Goal: Task Accomplishment & Management: Complete application form

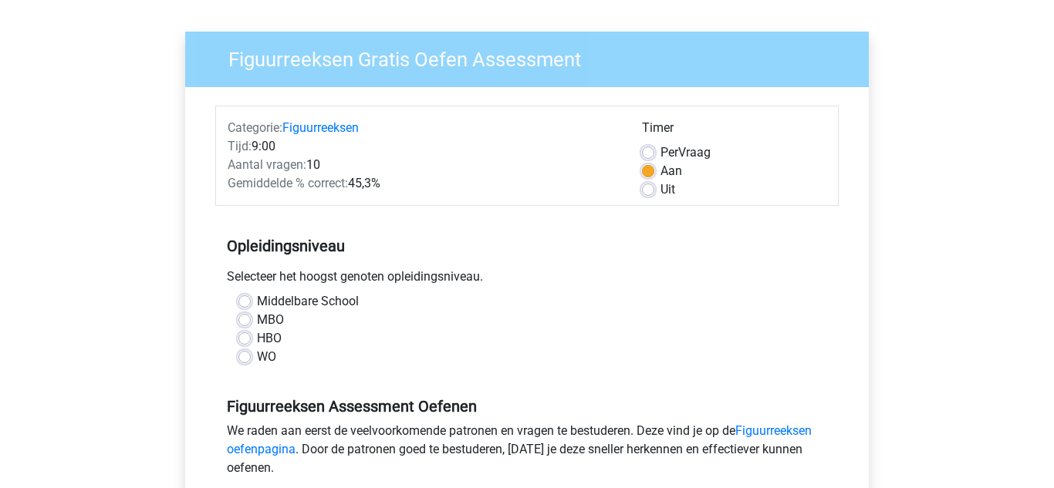
click at [257, 336] on label "HBO" at bounding box center [269, 338] width 25 height 19
click at [251, 336] on input "HBO" at bounding box center [244, 336] width 12 height 15
radio input "true"
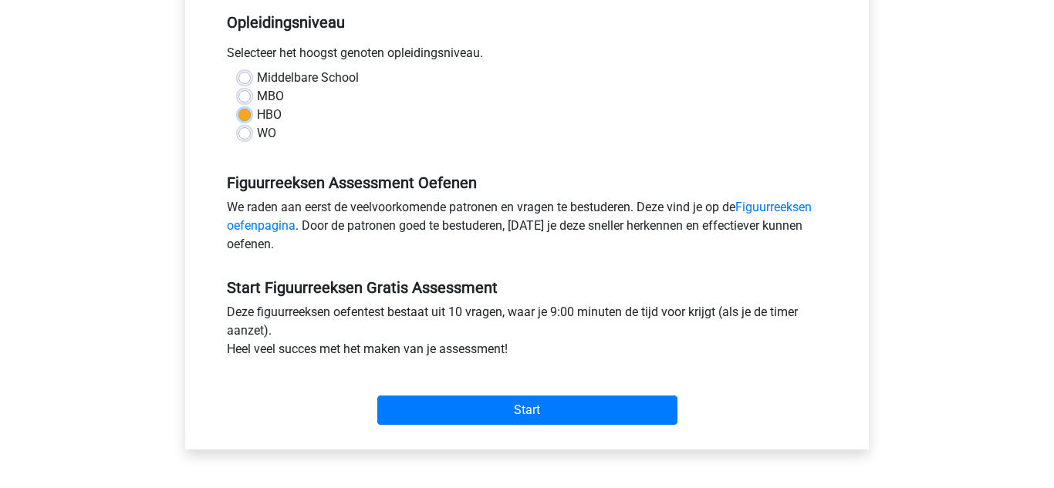
scroll to position [328, 0]
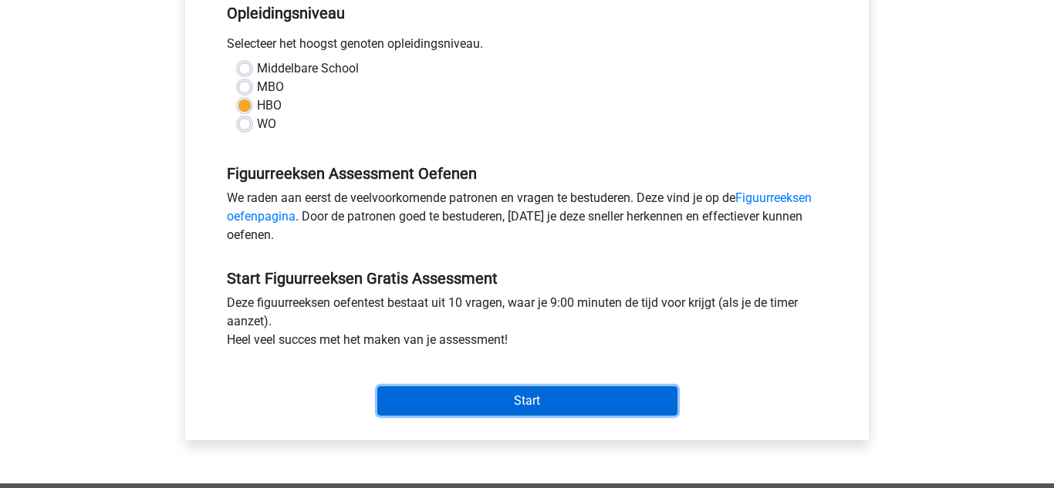
click at [497, 410] on input "Start" at bounding box center [527, 400] width 300 height 29
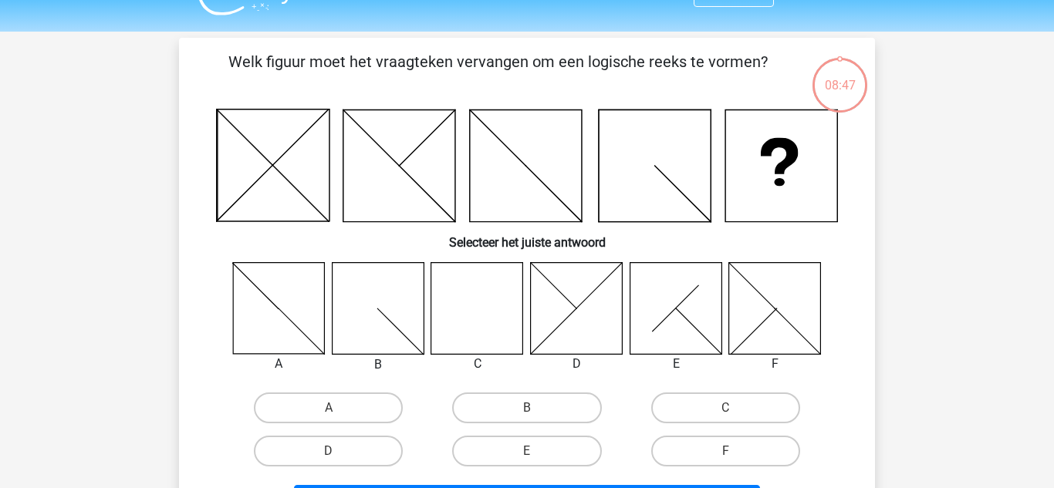
scroll to position [73, 0]
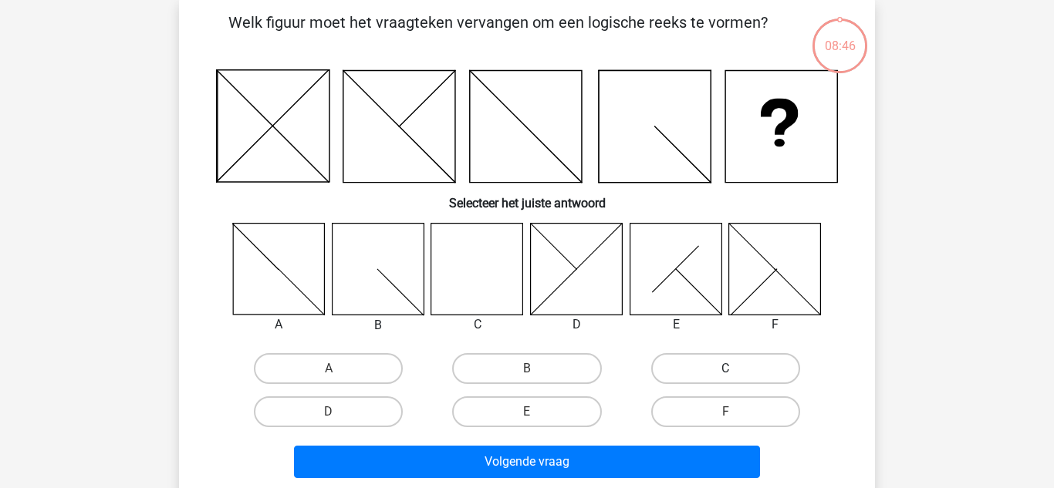
click at [664, 360] on label "C" at bounding box center [725, 368] width 149 height 31
click at [725, 369] on input "C" at bounding box center [730, 374] width 10 height 10
radio input "true"
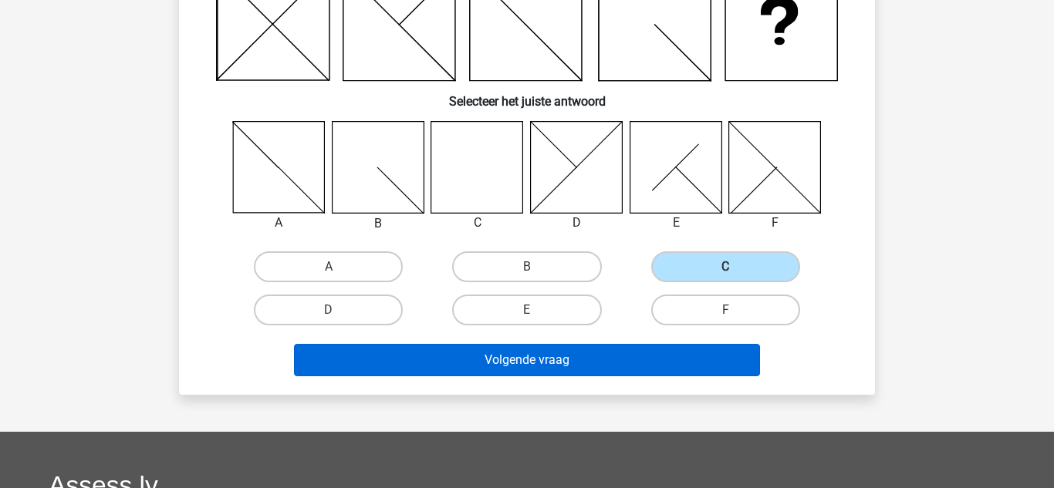
scroll to position [175, 0]
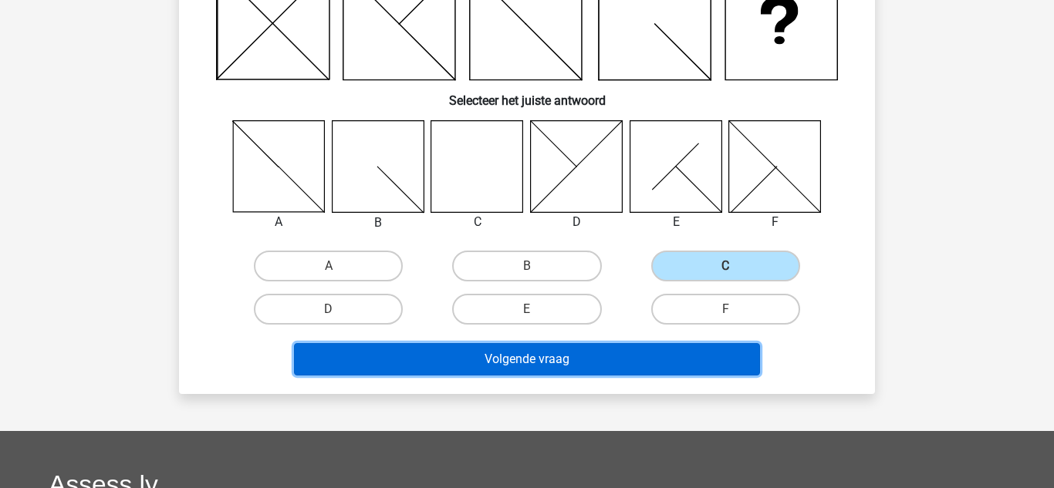
click at [646, 359] on button "Volgende vraag" at bounding box center [527, 359] width 467 height 32
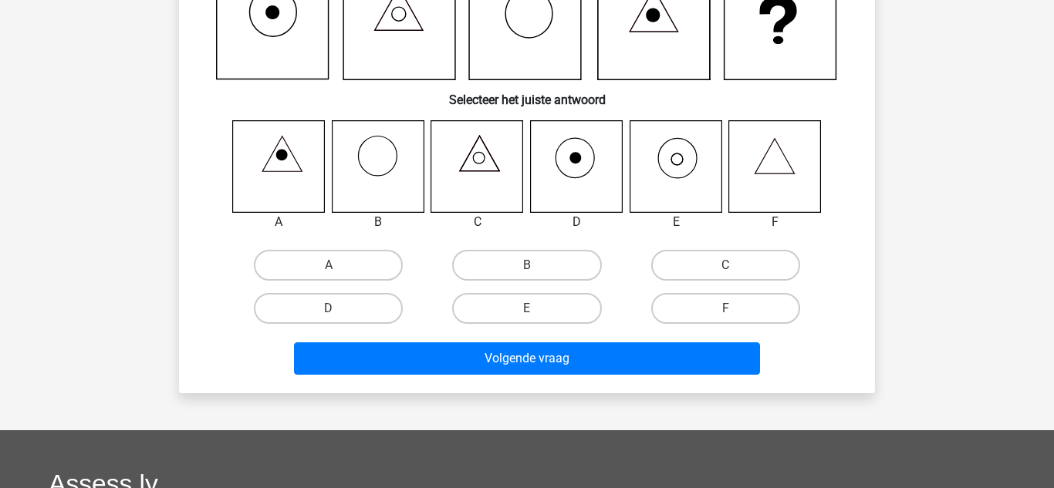
scroll to position [71, 0]
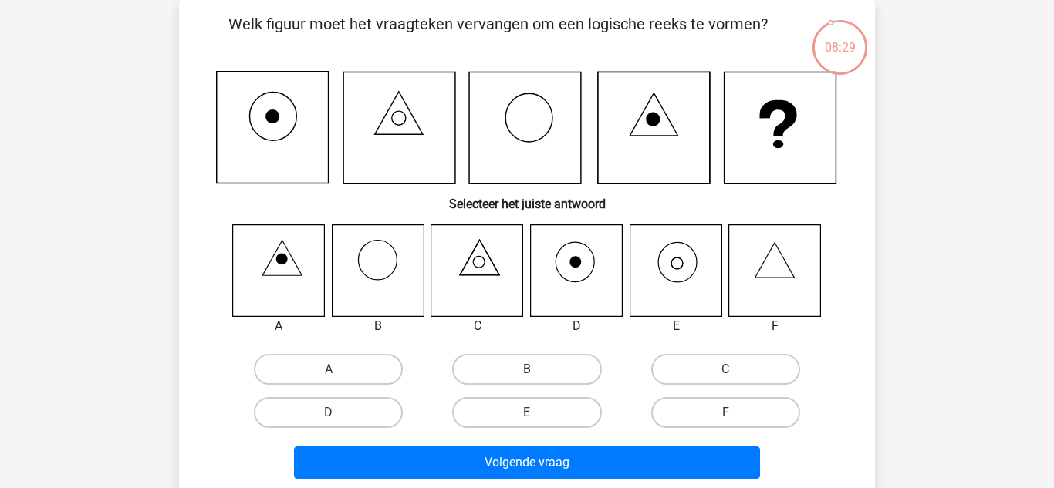
click at [695, 278] on icon at bounding box center [676, 270] width 92 height 92
click at [582, 400] on label "E" at bounding box center [526, 412] width 149 height 31
click at [537, 413] on input "E" at bounding box center [532, 418] width 10 height 10
radio input "true"
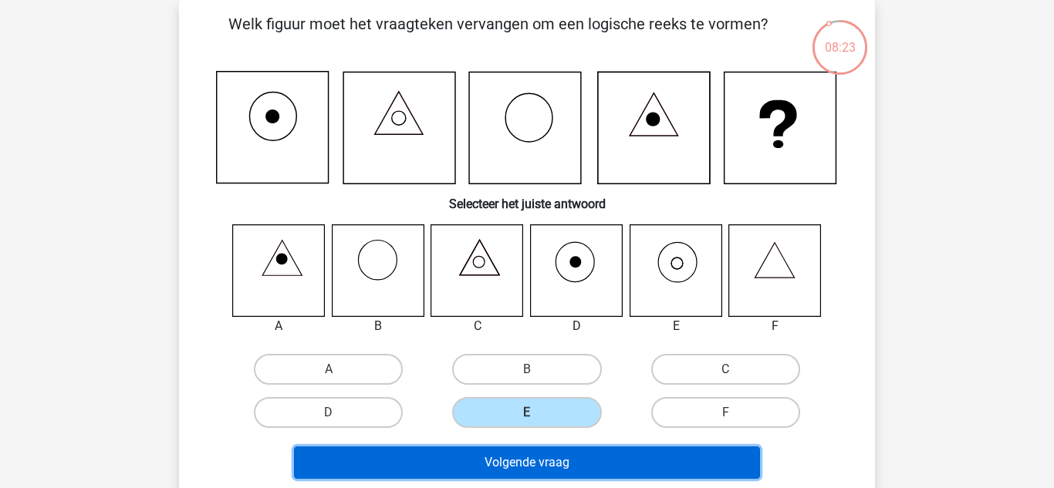
click at [585, 447] on button "Volgende vraag" at bounding box center [527, 463] width 467 height 32
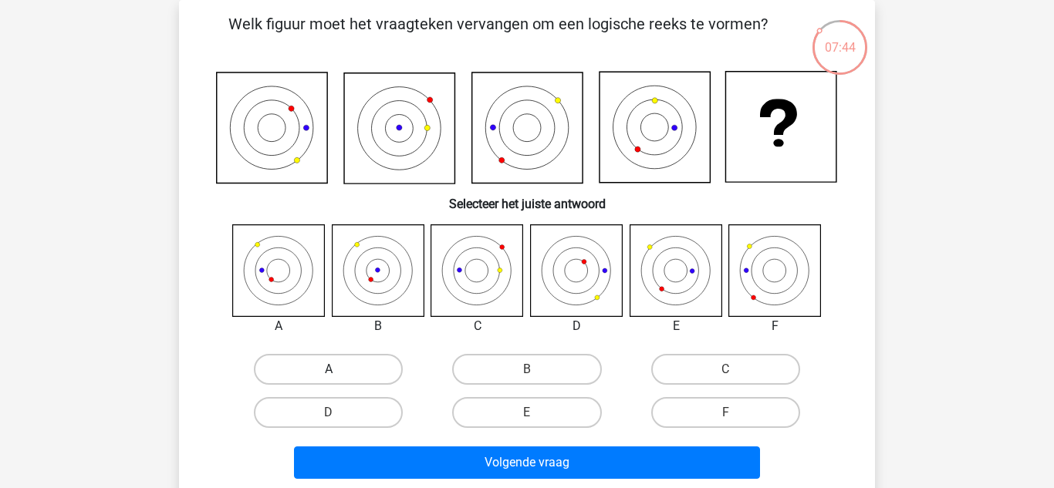
click at [381, 356] on label "A" at bounding box center [328, 369] width 149 height 31
click at [339, 370] on input "A" at bounding box center [334, 375] width 10 height 10
radio input "true"
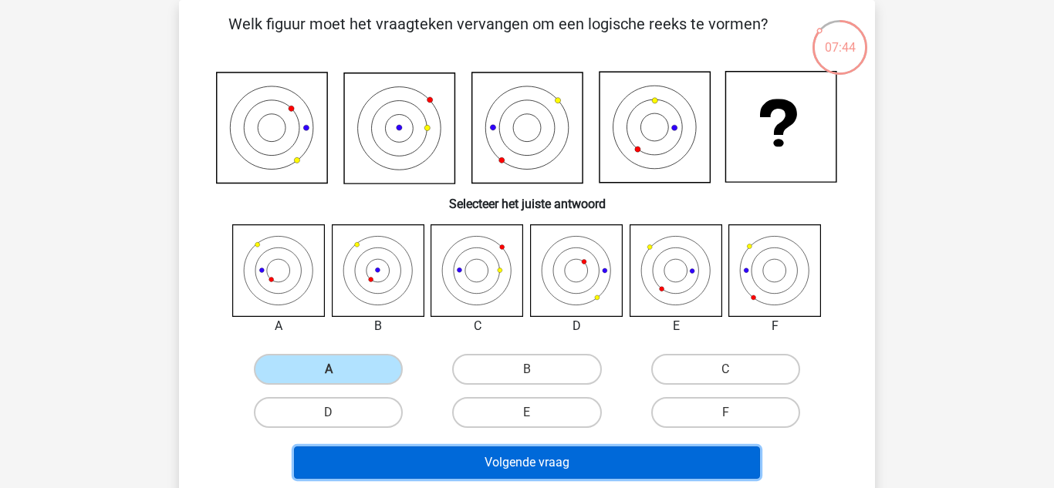
click at [434, 448] on button "Volgende vraag" at bounding box center [527, 463] width 467 height 32
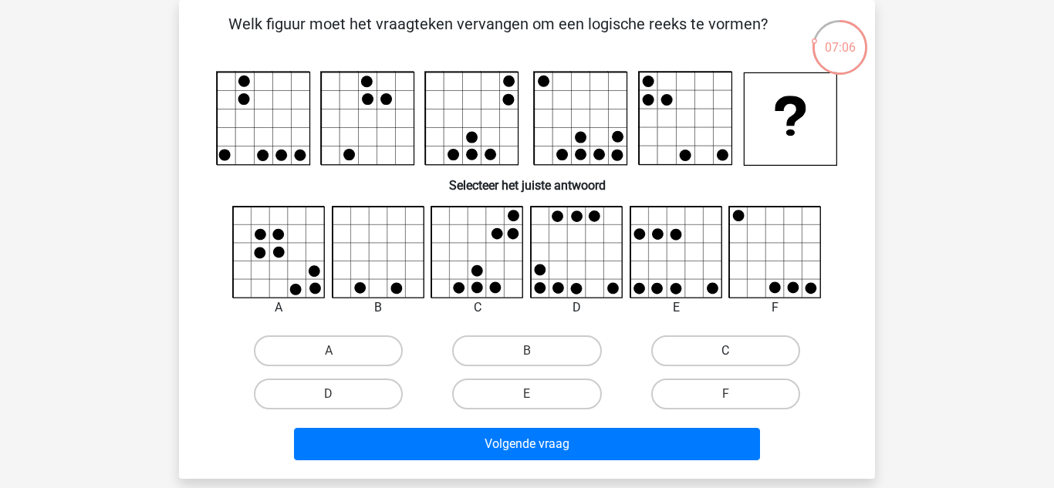
click at [683, 345] on label "C" at bounding box center [725, 351] width 149 height 31
click at [725, 351] on input "C" at bounding box center [730, 356] width 10 height 10
radio input "true"
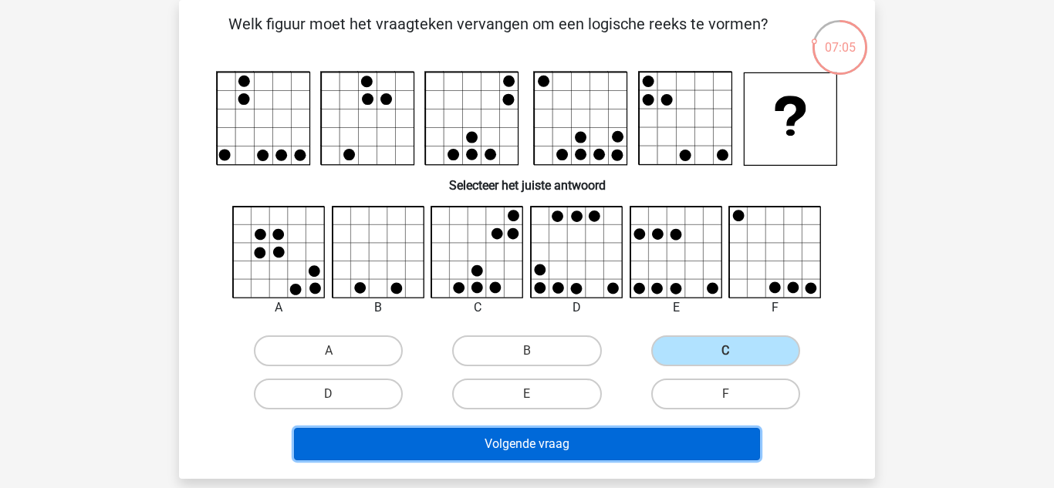
click at [647, 452] on button "Volgende vraag" at bounding box center [527, 444] width 467 height 32
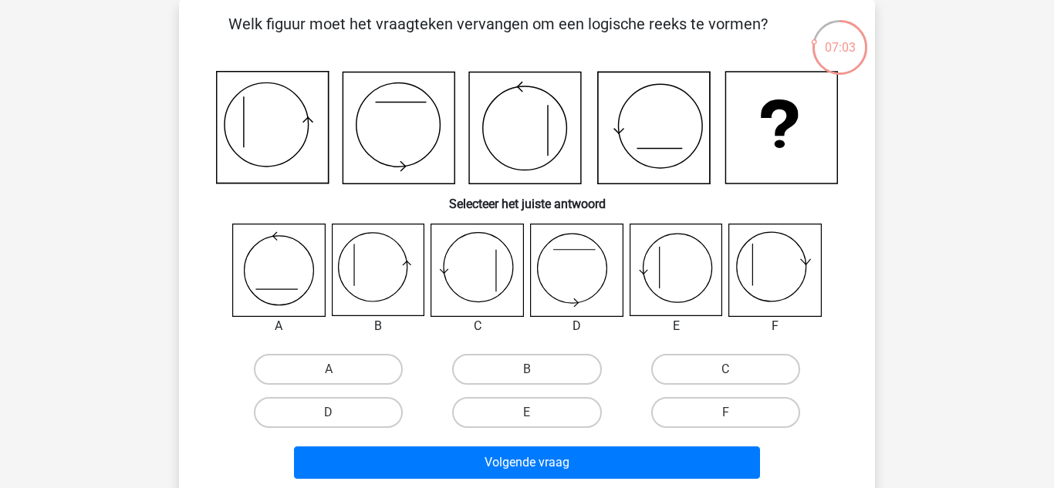
click at [329, 178] on icon at bounding box center [527, 127] width 622 height 113
click at [329, 184] on icon at bounding box center [527, 127] width 622 height 113
click at [386, 417] on label "D" at bounding box center [328, 412] width 149 height 31
click at [339, 417] on input "D" at bounding box center [334, 418] width 10 height 10
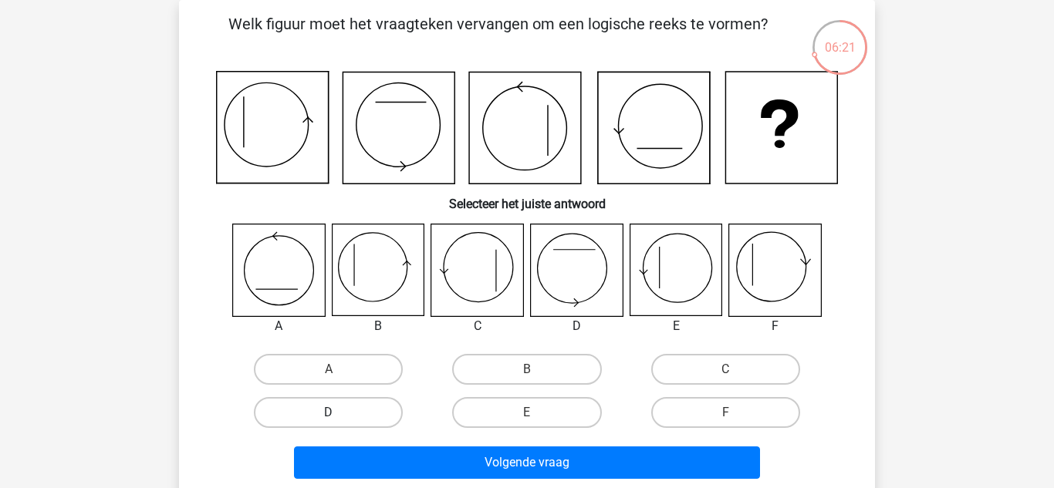
radio input "true"
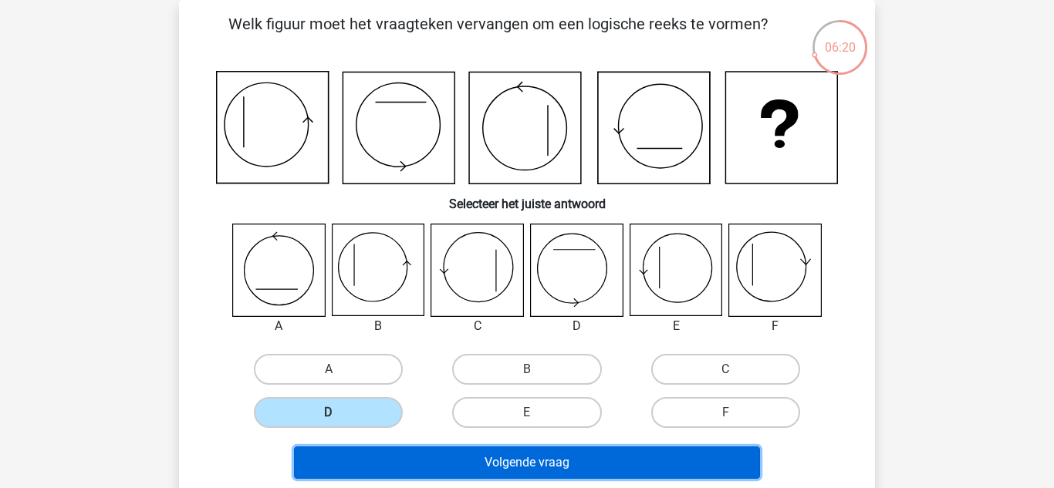
click at [481, 459] on button "Volgende vraag" at bounding box center [527, 463] width 467 height 32
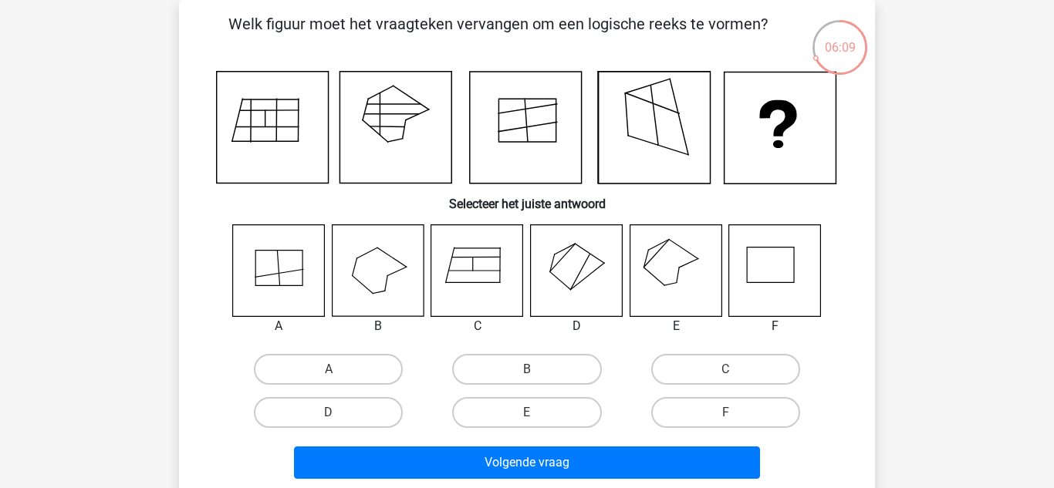
click at [265, 122] on icon at bounding box center [265, 119] width 0 height 16
click at [567, 403] on label "E" at bounding box center [526, 412] width 149 height 31
click at [537, 413] on input "E" at bounding box center [532, 418] width 10 height 10
radio input "true"
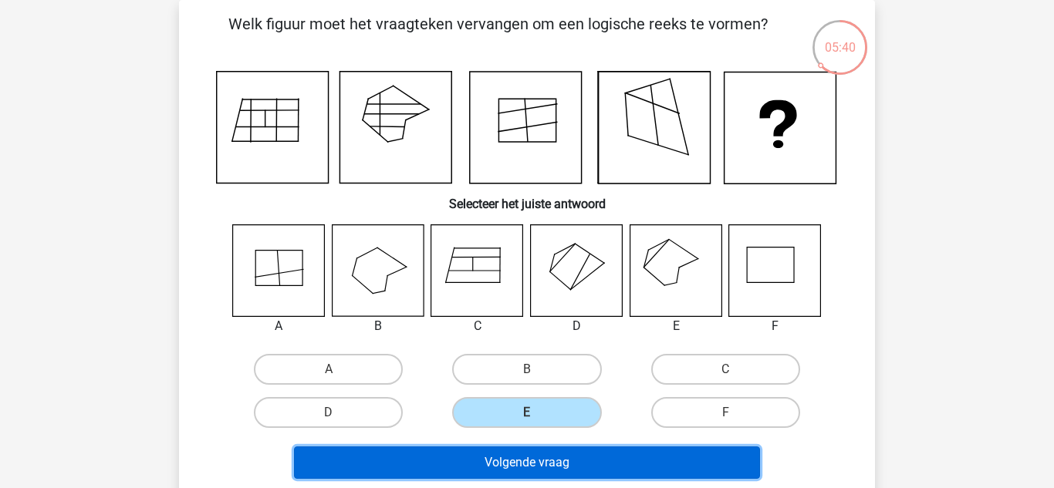
click at [568, 475] on button "Volgende vraag" at bounding box center [527, 463] width 467 height 32
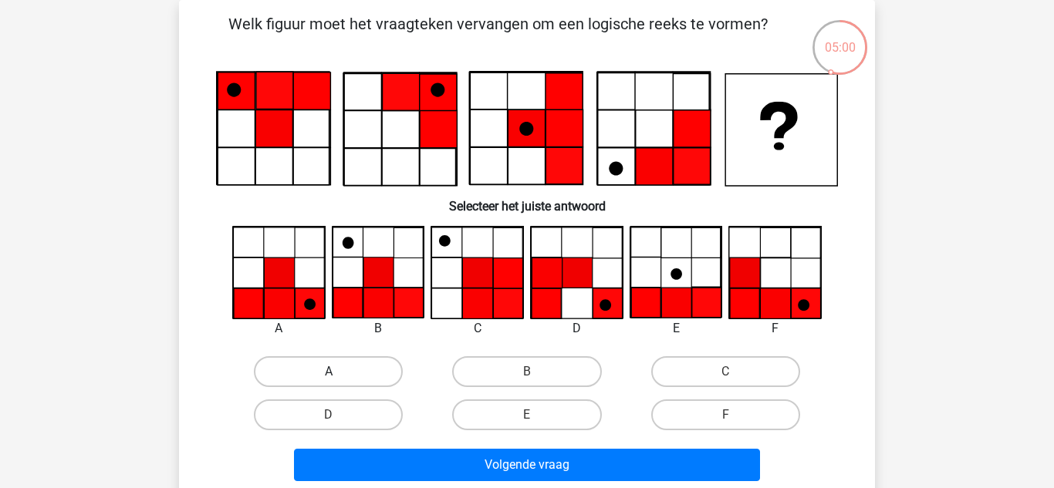
click at [362, 379] on label "A" at bounding box center [328, 371] width 149 height 31
click at [339, 379] on input "A" at bounding box center [334, 377] width 10 height 10
radio input "true"
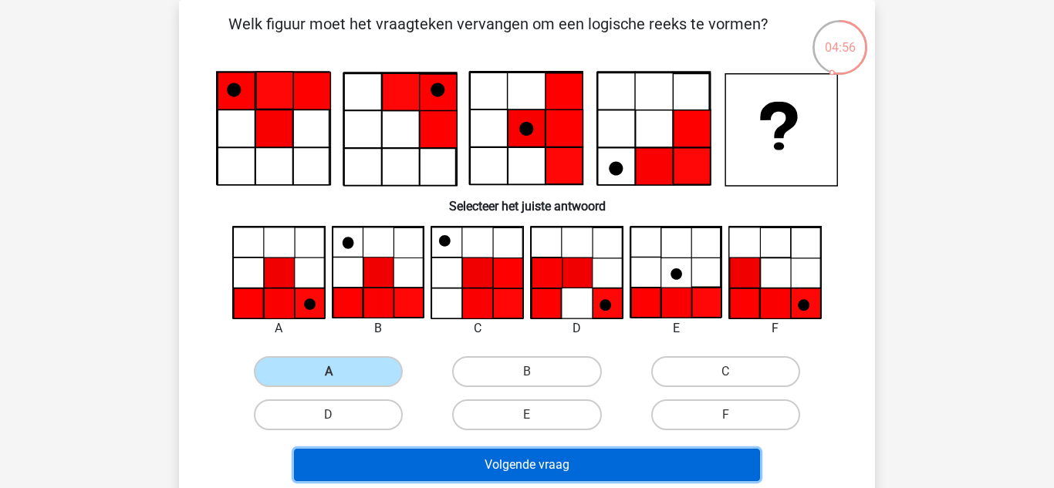
click at [464, 472] on button "Volgende vraag" at bounding box center [527, 465] width 467 height 32
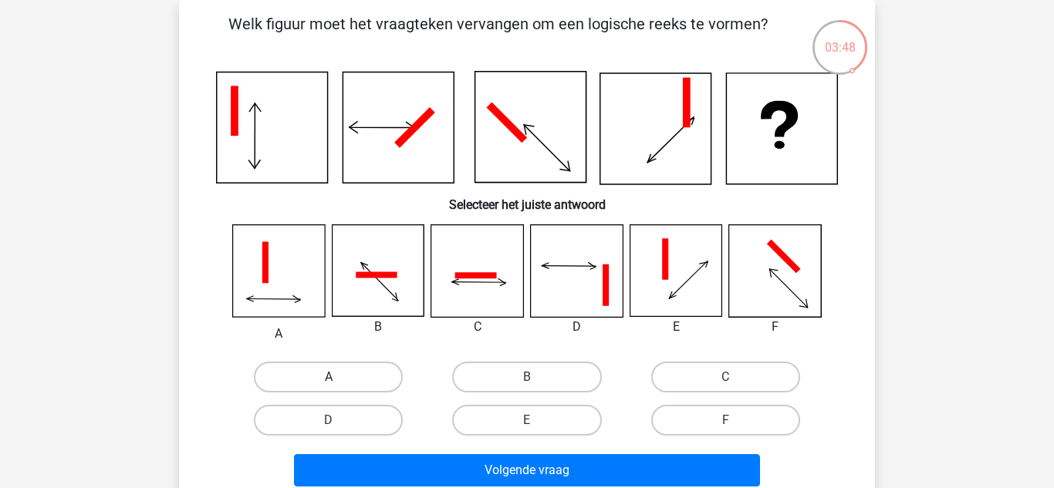
click at [326, 390] on label "A" at bounding box center [328, 377] width 149 height 31
click at [329, 387] on input "A" at bounding box center [334, 382] width 10 height 10
radio input "true"
click at [535, 392] on label "B" at bounding box center [526, 377] width 149 height 31
click at [535, 387] on input "B" at bounding box center [532, 382] width 10 height 10
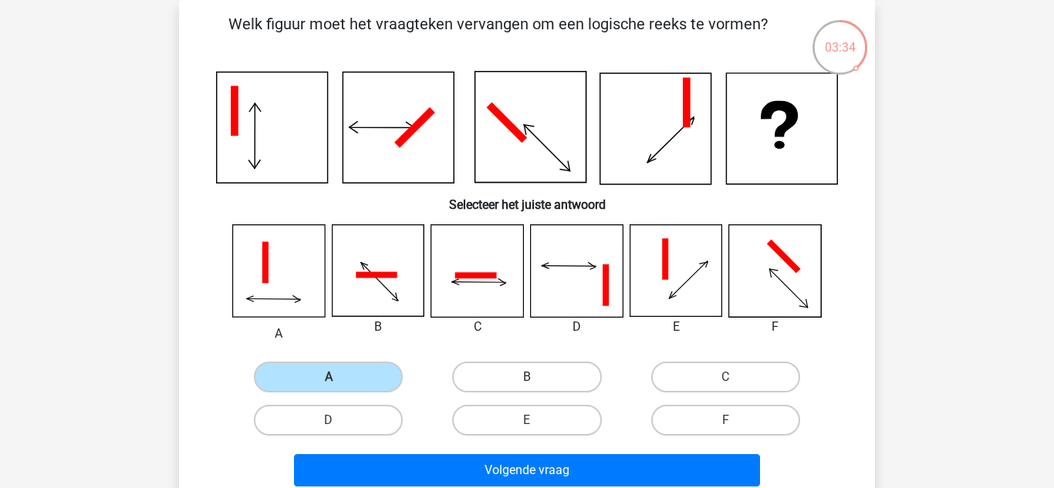
radio input "true"
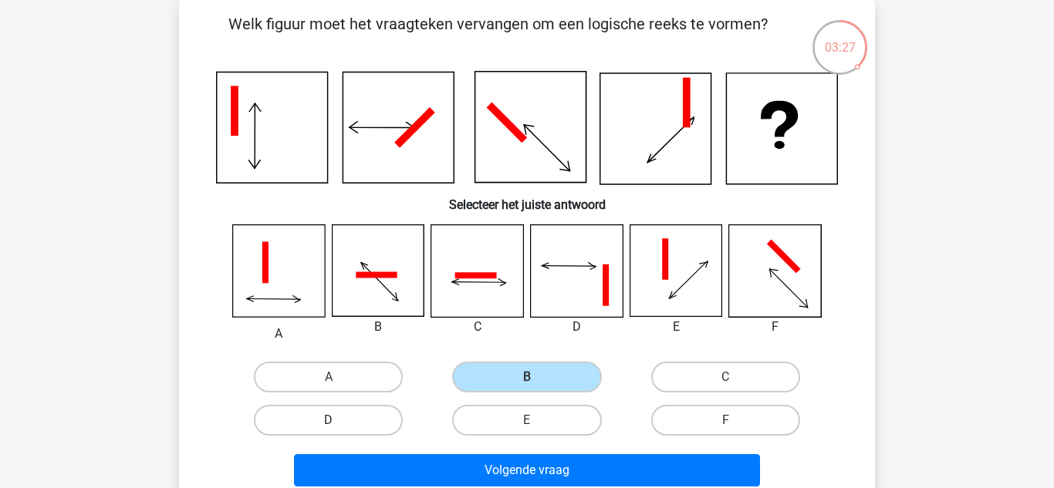
click at [272, 414] on label "D" at bounding box center [328, 420] width 149 height 31
click at [329, 420] on input "D" at bounding box center [334, 425] width 10 height 10
radio input "true"
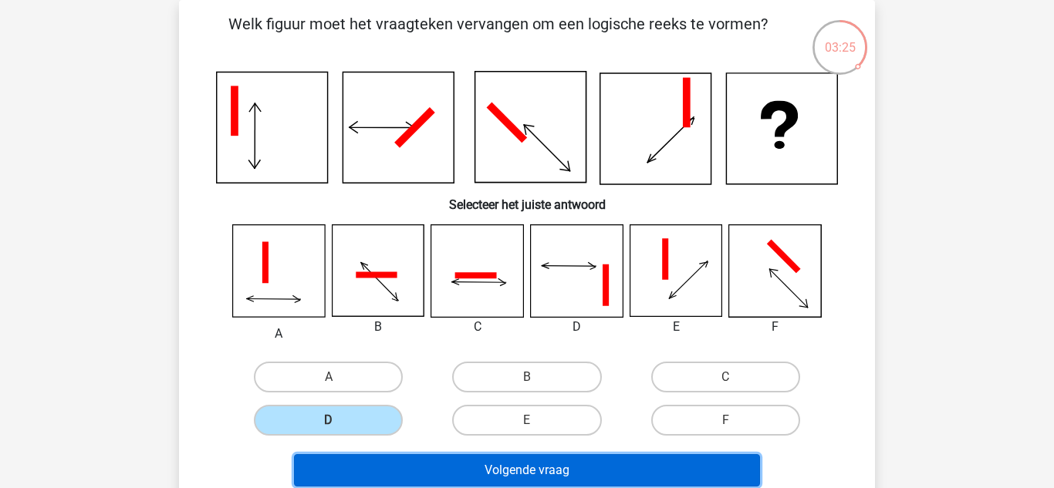
click at [461, 476] on button "Volgende vraag" at bounding box center [527, 470] width 467 height 32
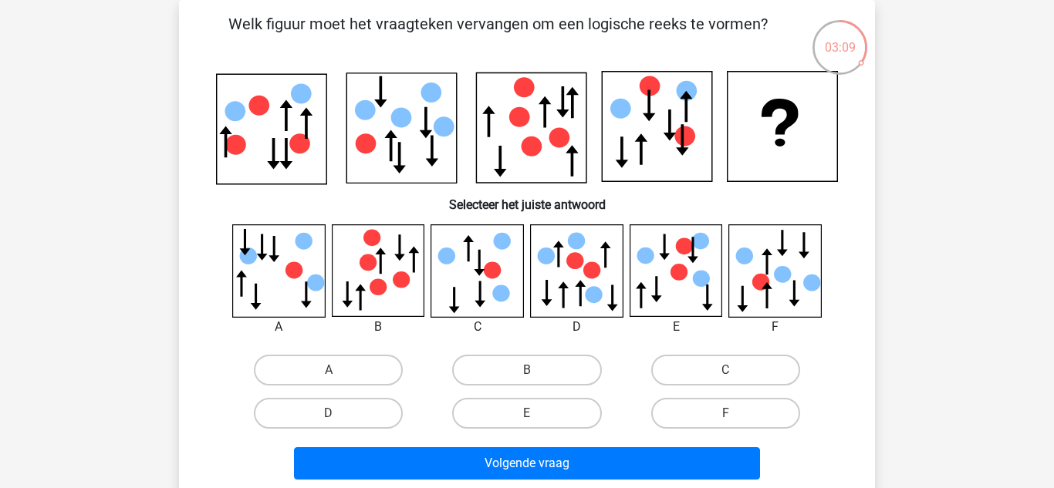
click at [312, 144] on icon at bounding box center [272, 129] width 110 height 110
click at [683, 408] on label "F" at bounding box center [725, 413] width 149 height 31
click at [725, 414] on input "F" at bounding box center [730, 419] width 10 height 10
radio input "true"
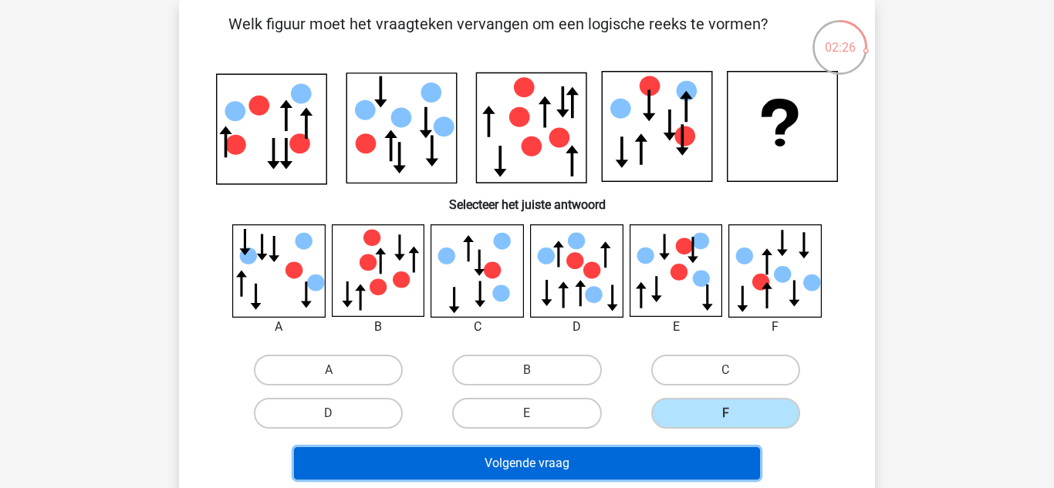
click at [646, 457] on button "Volgende vraag" at bounding box center [527, 463] width 467 height 32
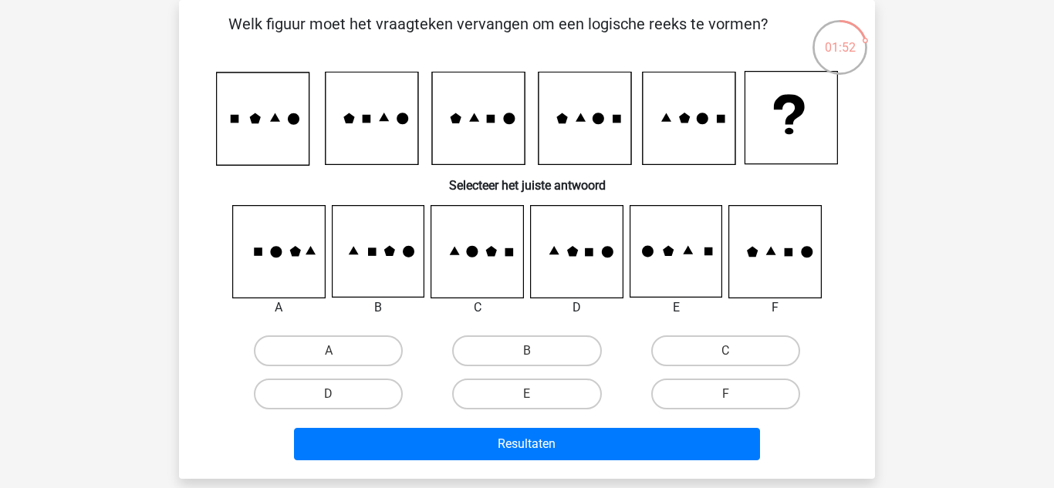
click at [592, 287] on icon at bounding box center [577, 252] width 92 height 92
click at [589, 285] on icon at bounding box center [577, 252] width 92 height 92
click at [293, 388] on label "D" at bounding box center [328, 394] width 149 height 31
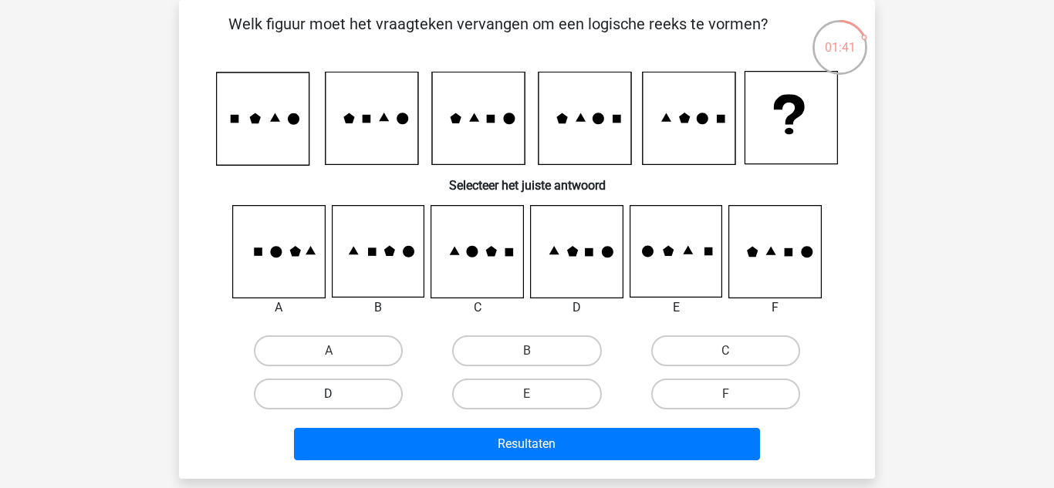
click at [329, 394] on input "D" at bounding box center [334, 399] width 10 height 10
radio input "true"
click at [348, 424] on div "Resultaten" at bounding box center [527, 441] width 646 height 51
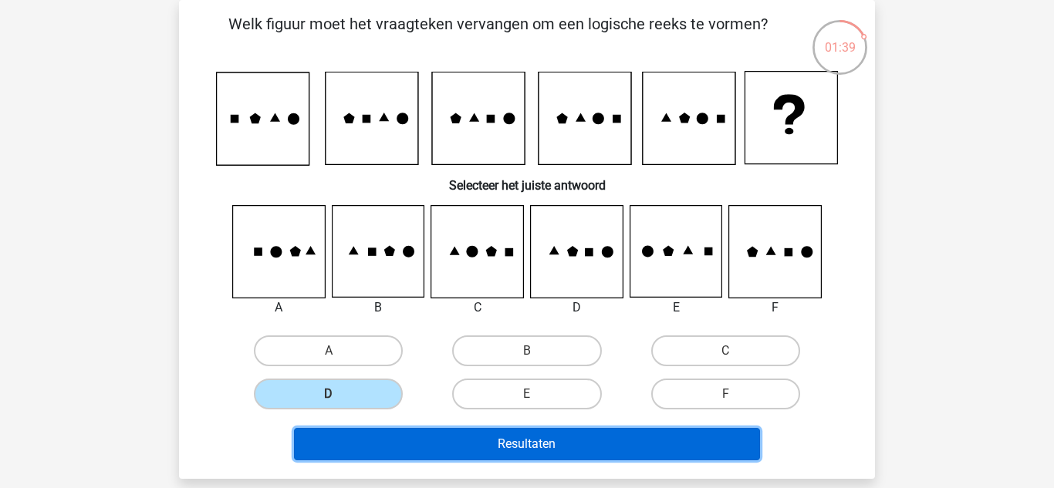
click at [352, 428] on button "Resultaten" at bounding box center [527, 444] width 467 height 32
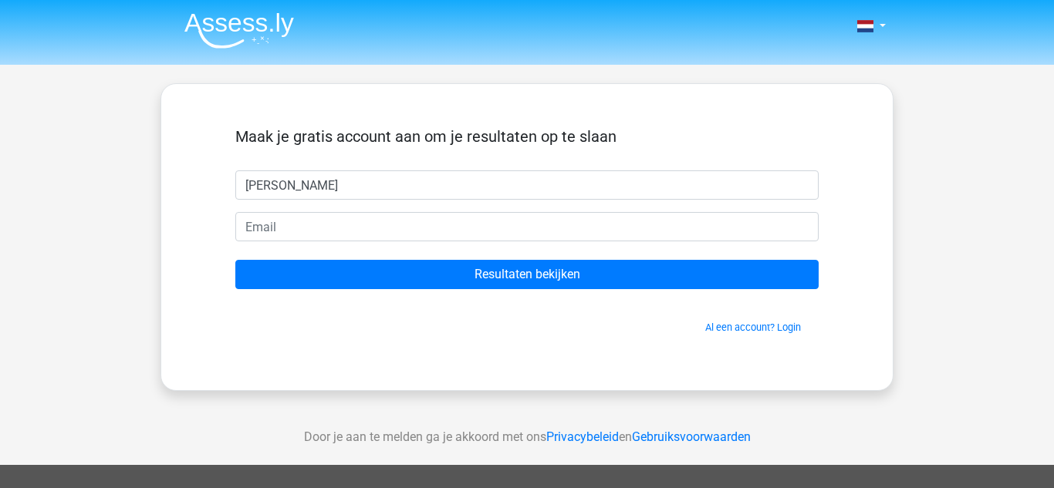
type input "Dylan"
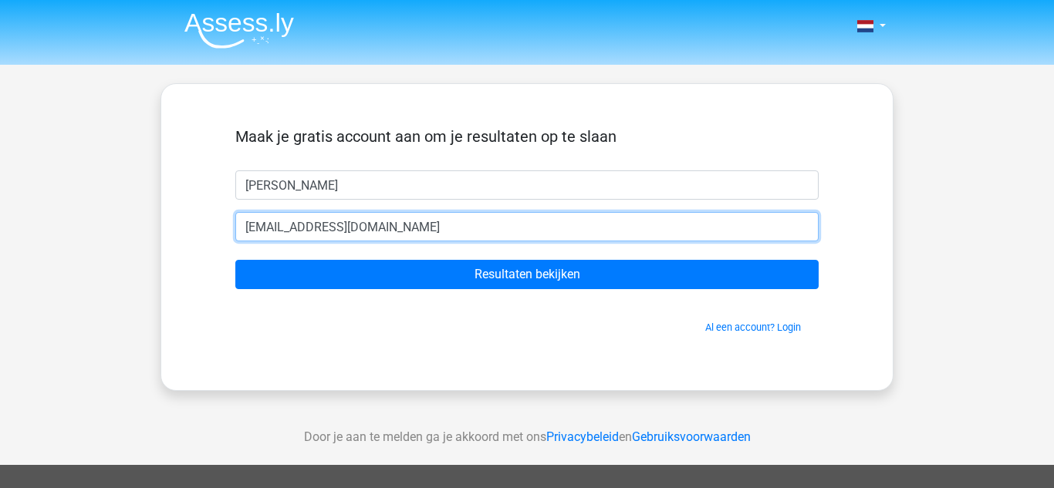
type input "dylanpanah@gmail.com"
click at [235, 260] on input "Resultaten bekijken" at bounding box center [526, 274] width 583 height 29
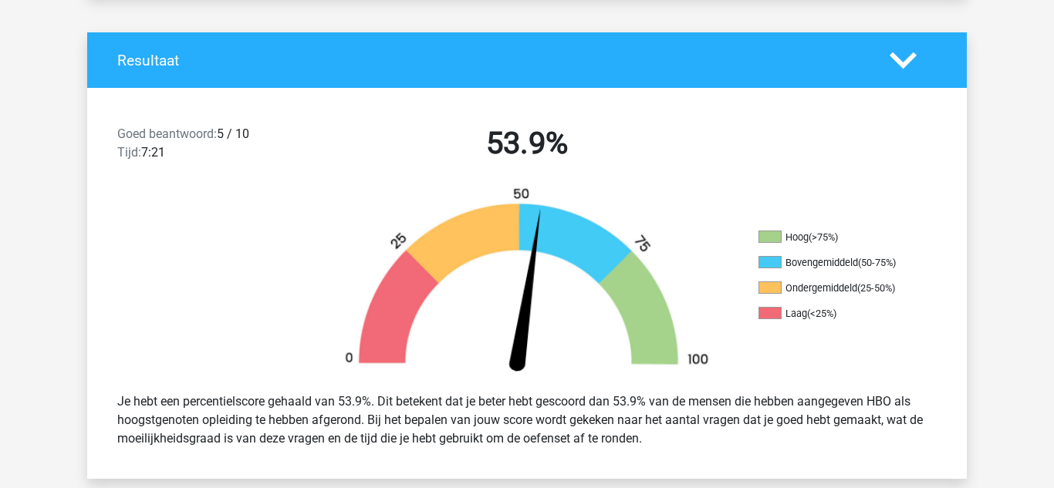
scroll to position [304, 0]
